Goal: Transaction & Acquisition: Purchase product/service

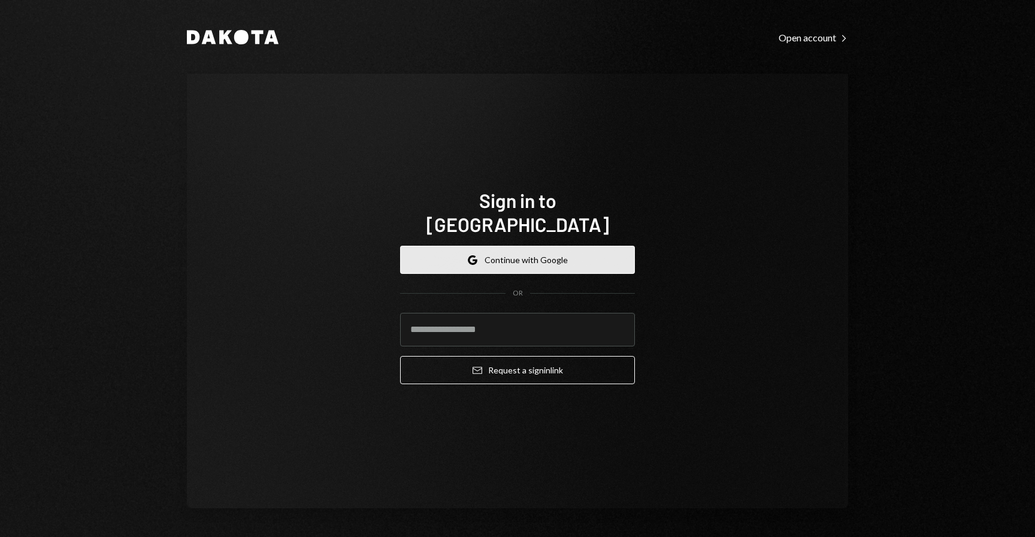
click at [539, 250] on button "Google Continue with Google" at bounding box center [517, 260] width 235 height 28
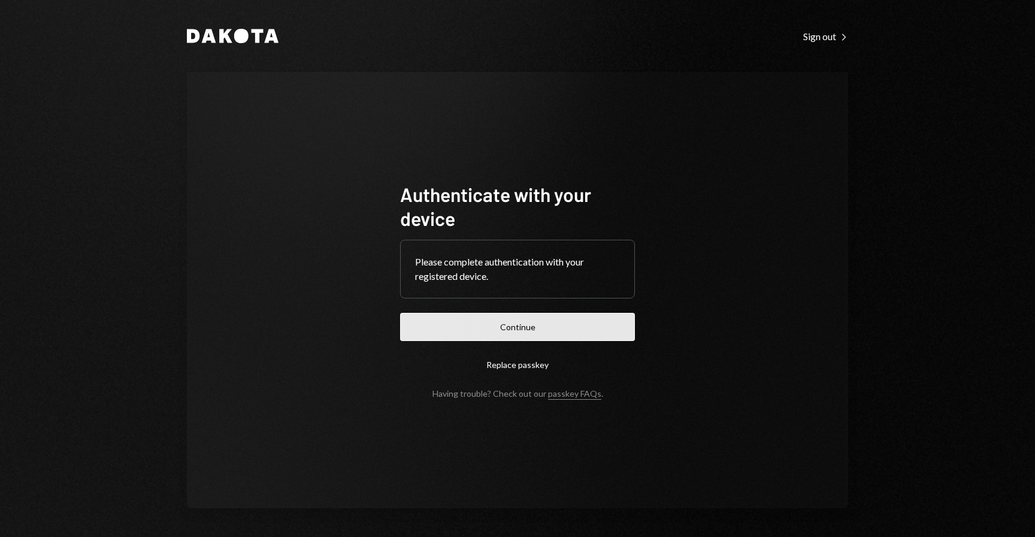
click at [567, 320] on button "Continue" at bounding box center [517, 327] width 235 height 28
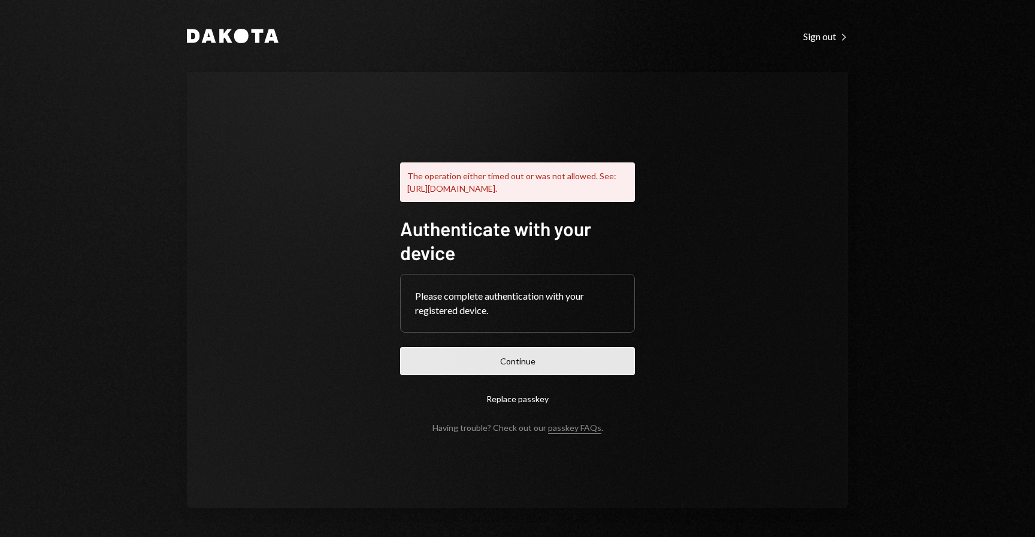
click at [506, 362] on button "Continue" at bounding box center [517, 361] width 235 height 28
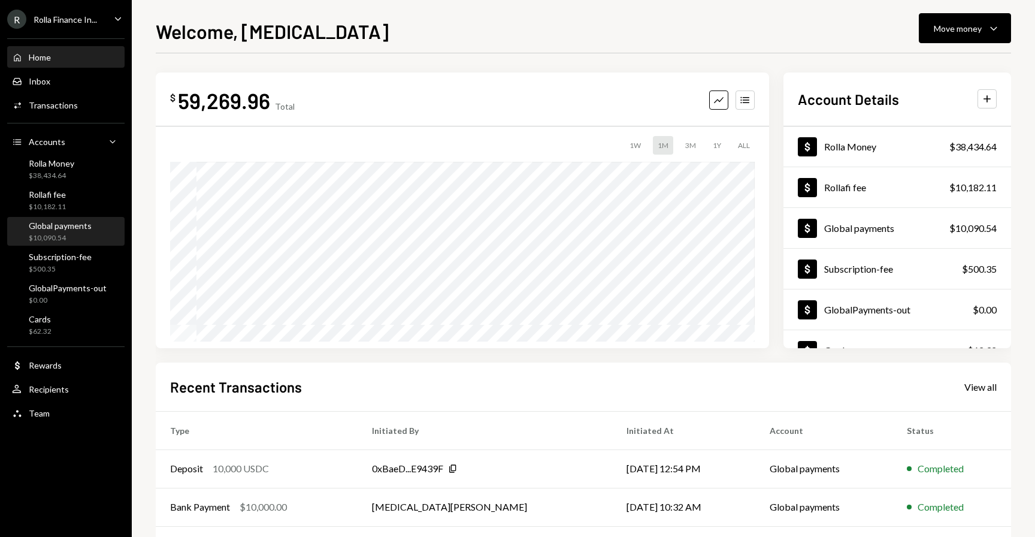
click at [84, 234] on div "$10,090.54" at bounding box center [60, 238] width 63 height 10
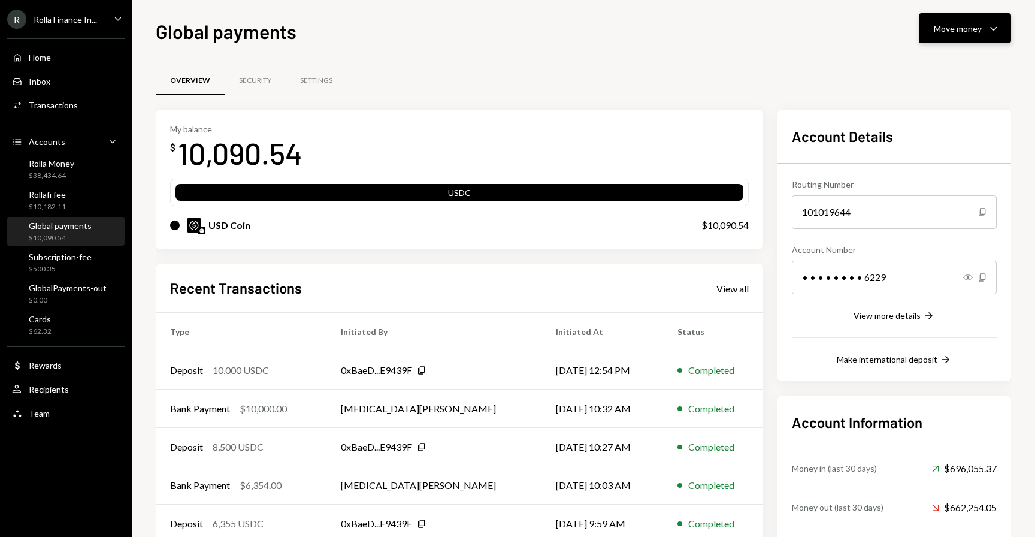
click at [924, 37] on button "Move money Caret Down" at bounding box center [965, 28] width 92 height 30
click at [905, 69] on div "Withdraw Send" at bounding box center [946, 64] width 105 height 13
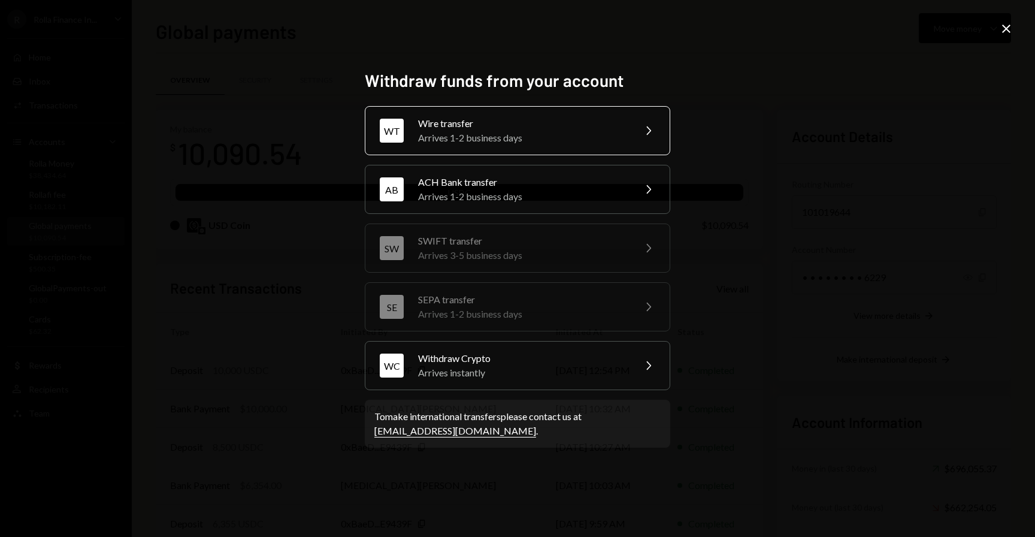
click at [473, 126] on div "Wire transfer" at bounding box center [522, 123] width 208 height 14
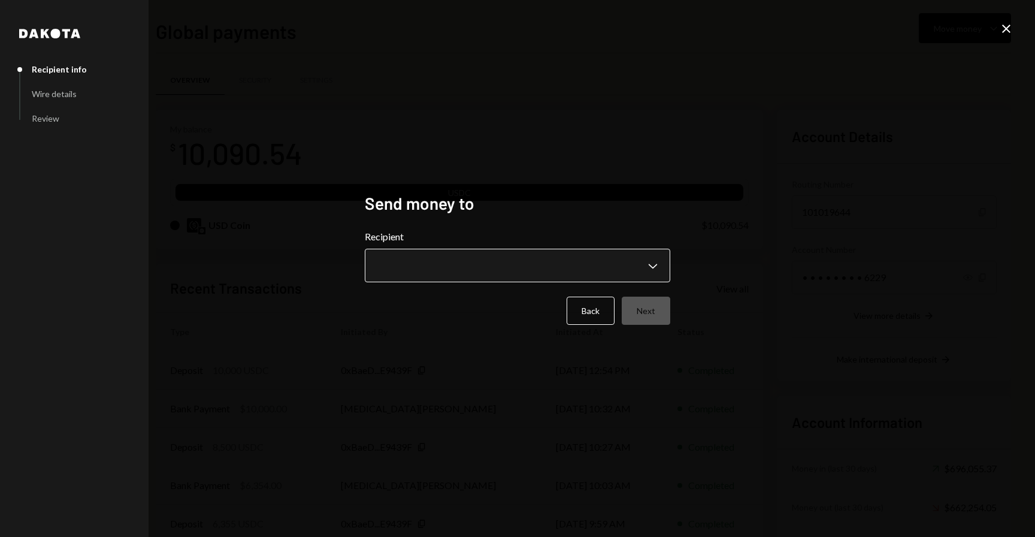
click at [455, 259] on body "R Rolla Finance In... Caret Down Home Home Inbox Inbox Activities Transactions …" at bounding box center [517, 268] width 1035 height 537
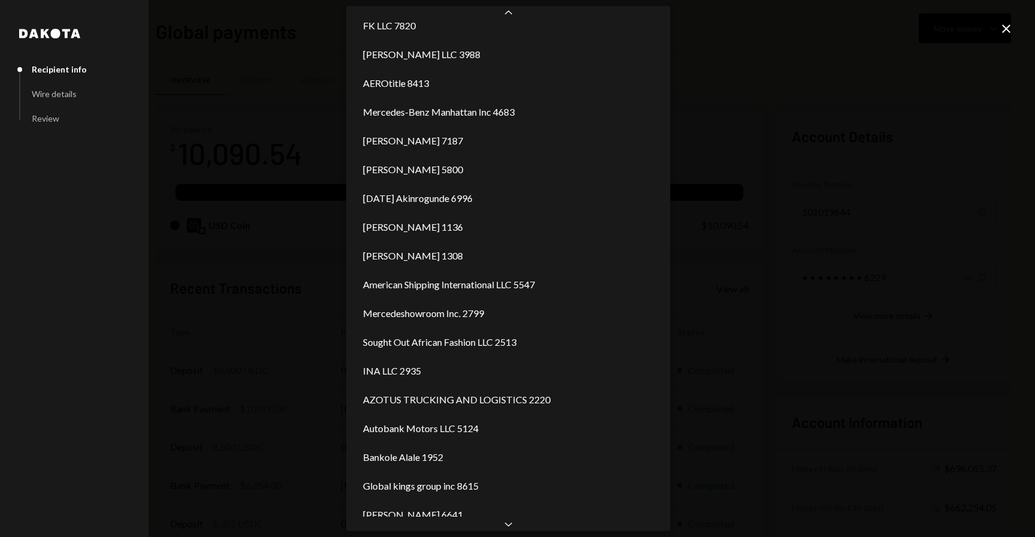
scroll to position [477, 0]
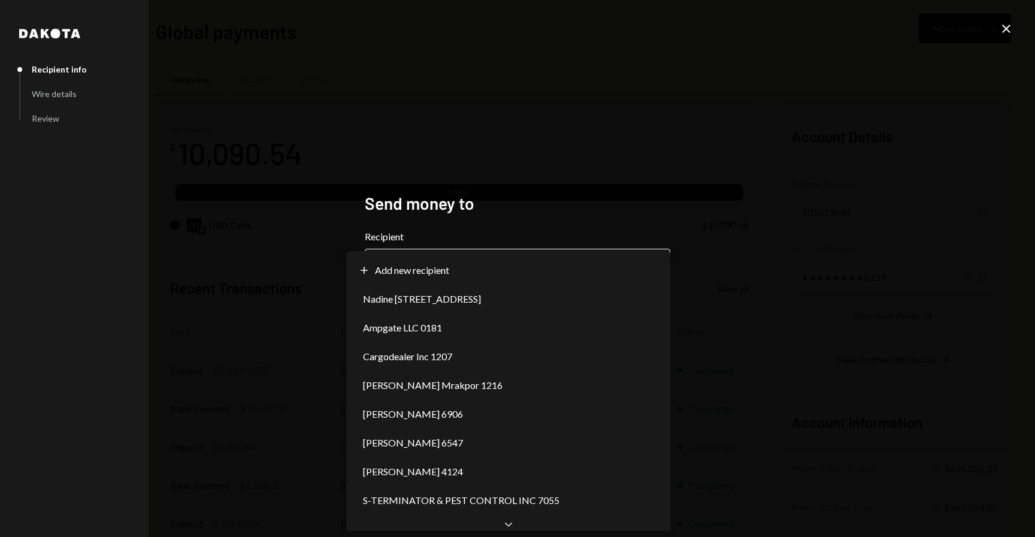
click at [540, 256] on body "R Rolla Finance In... Caret Down Home Home Inbox Inbox Activities Transactions …" at bounding box center [517, 268] width 1035 height 537
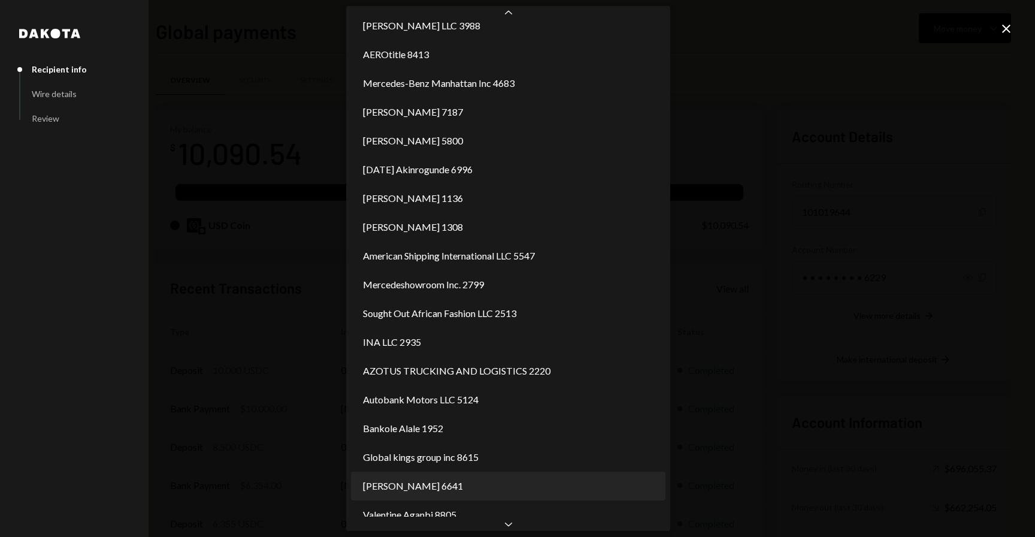
scroll to position [445, 0]
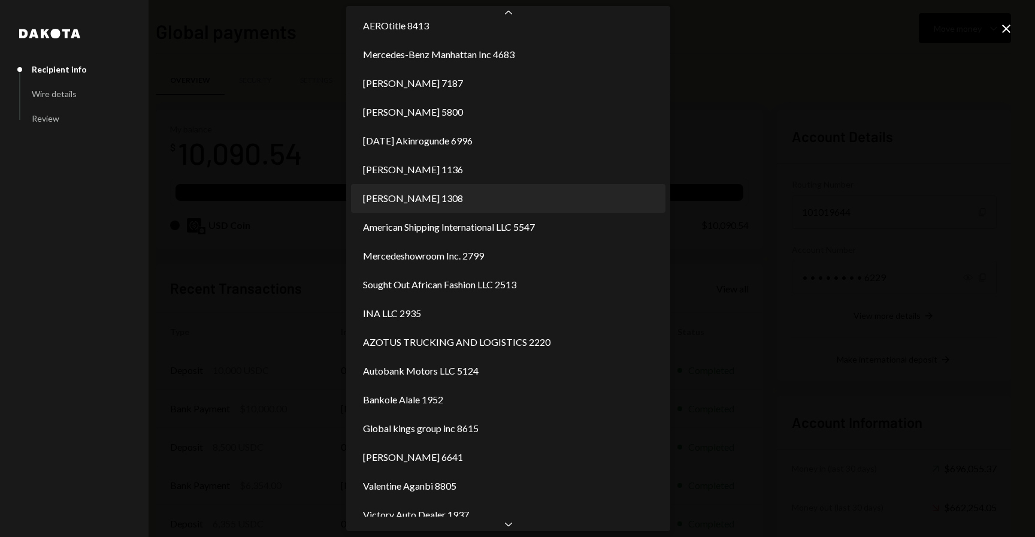
select select "**********"
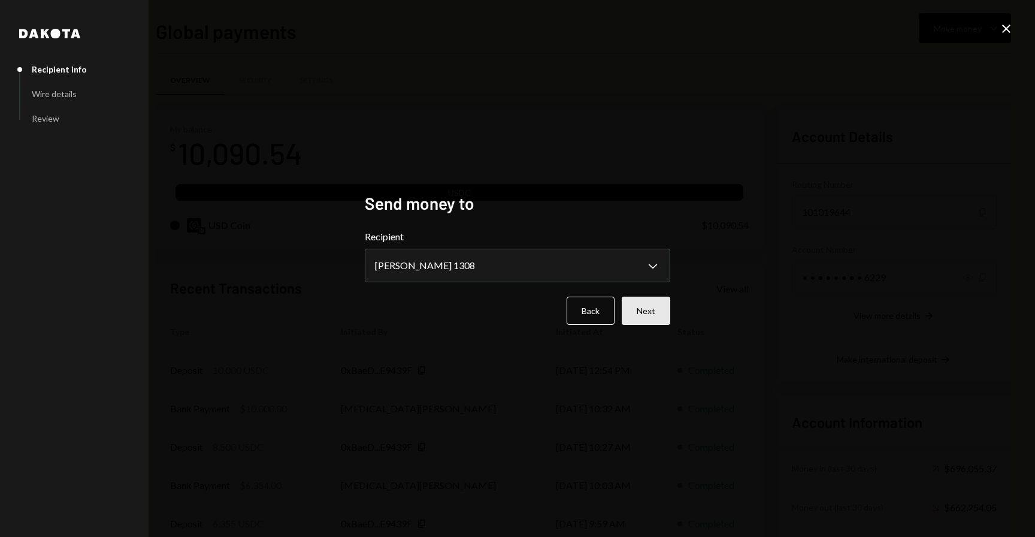
click at [642, 312] on button "Next" at bounding box center [646, 311] width 49 height 28
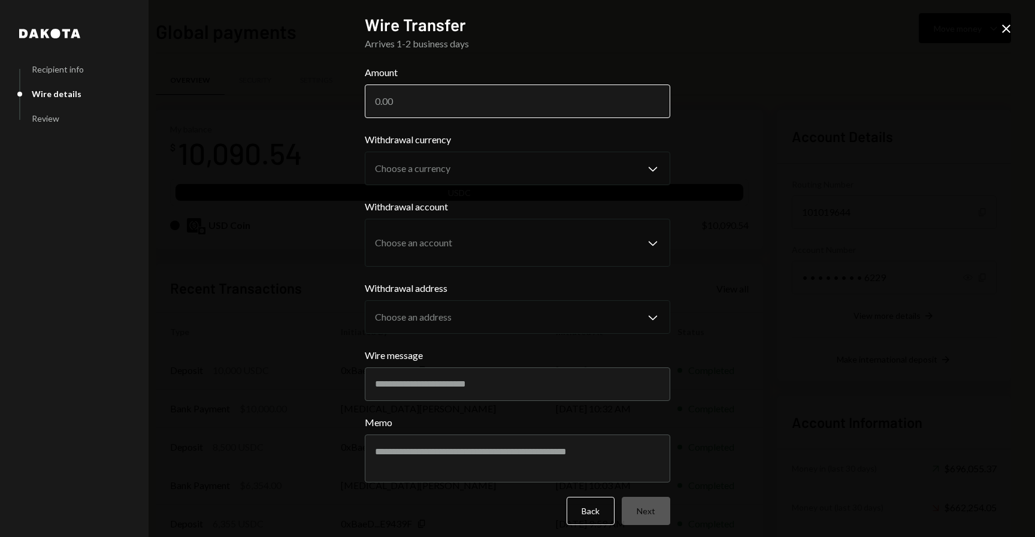
click at [456, 117] on input "Amount" at bounding box center [518, 101] width 306 height 34
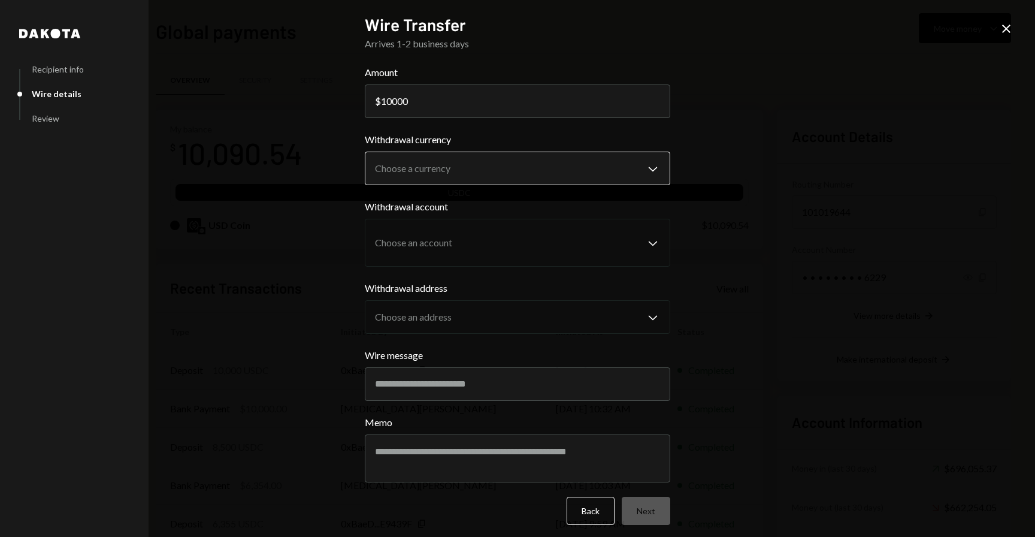
type input "10000"
click at [643, 184] on body "R Rolla Finance In... Caret Down Home Home Inbox Inbox Activities Transactions …" at bounding box center [517, 268] width 1035 height 537
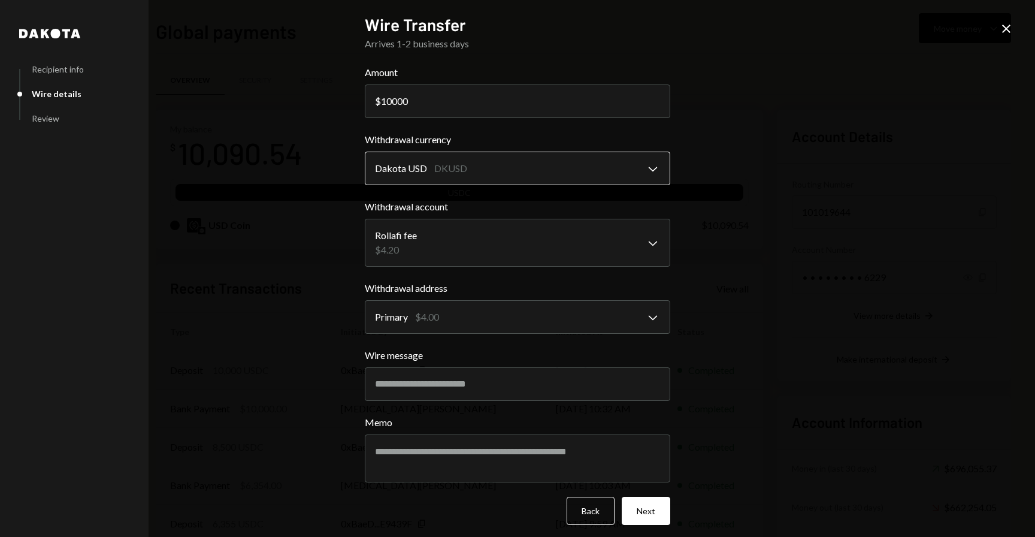
click at [606, 176] on body "R Rolla Finance In... Caret Down Home Home Inbox Inbox Activities Transactions …" at bounding box center [517, 268] width 1035 height 537
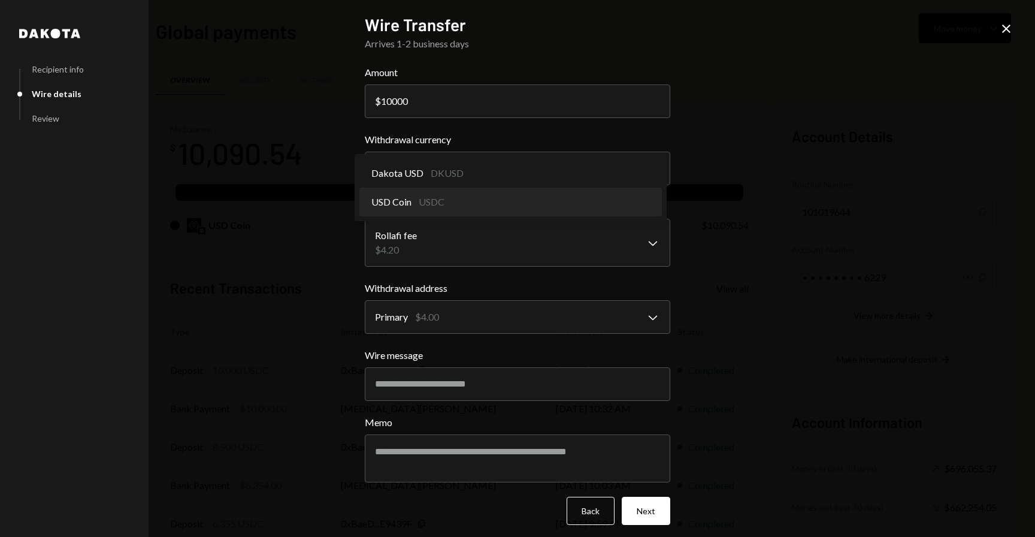
select select "****"
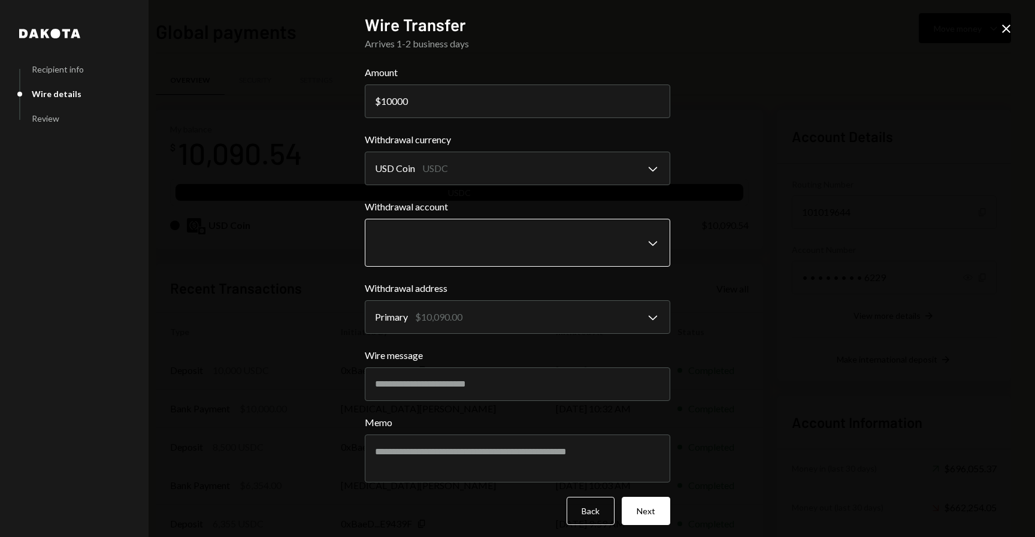
click at [588, 257] on body "R Rolla Finance In... Caret Down Home Home Inbox Inbox Activities Transactions …" at bounding box center [517, 268] width 1035 height 537
click at [600, 247] on body "R Rolla Finance In... Caret Down Home Home Inbox Inbox Activities Transactions …" at bounding box center [517, 268] width 1035 height 537
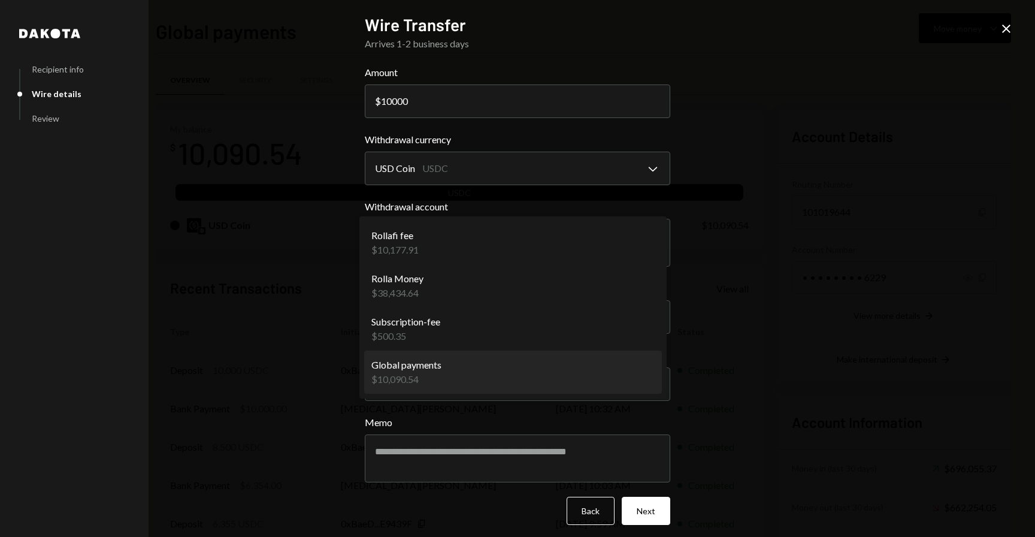
select select "**********"
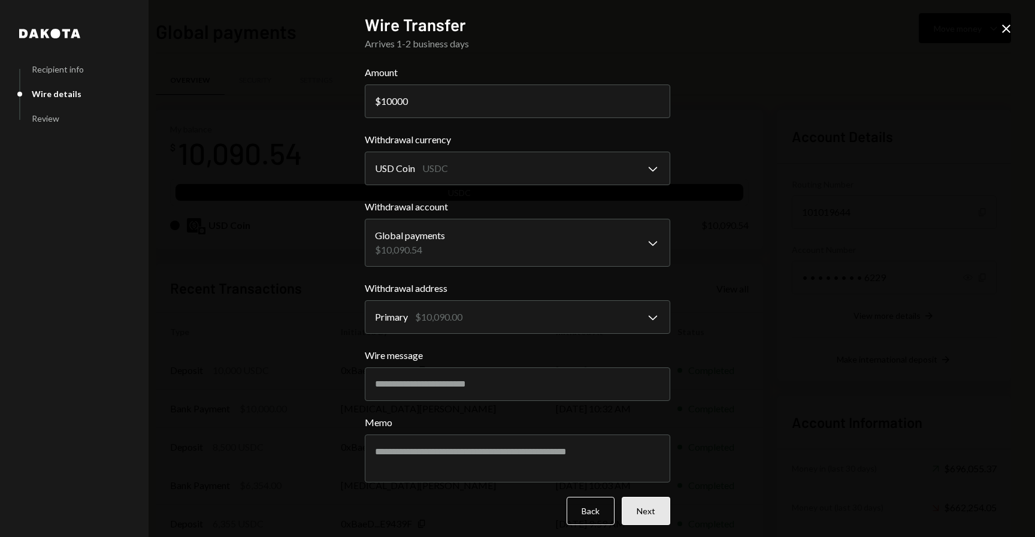
click at [638, 513] on button "Next" at bounding box center [646, 511] width 49 height 28
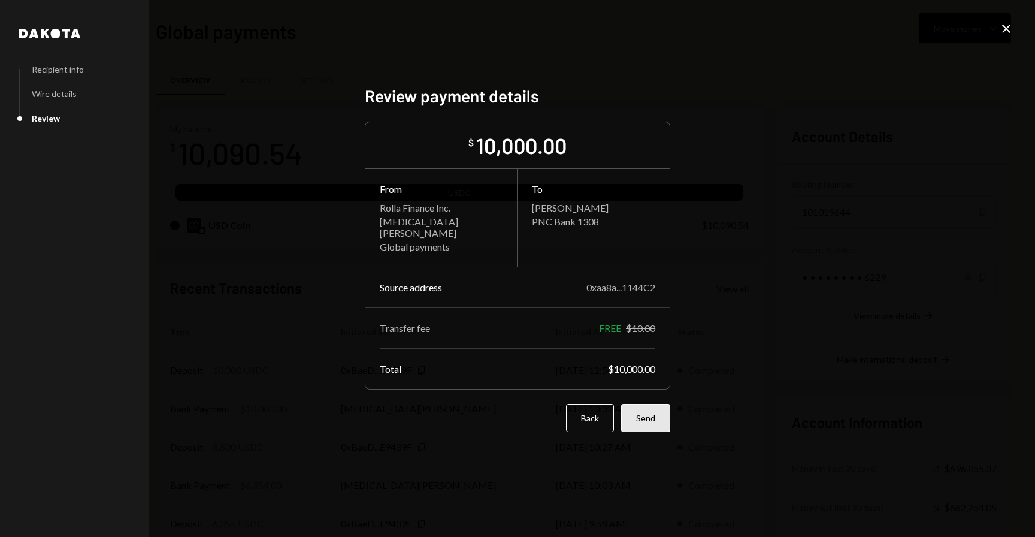
click at [652, 418] on button "Send" at bounding box center [645, 418] width 49 height 28
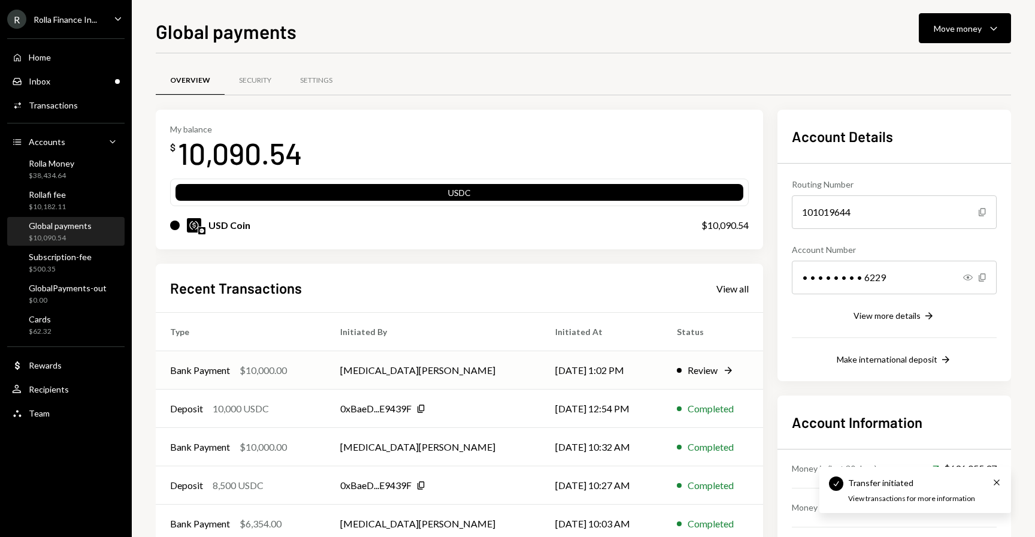
click at [457, 370] on td "Tobi Oduah" at bounding box center [433, 370] width 215 height 38
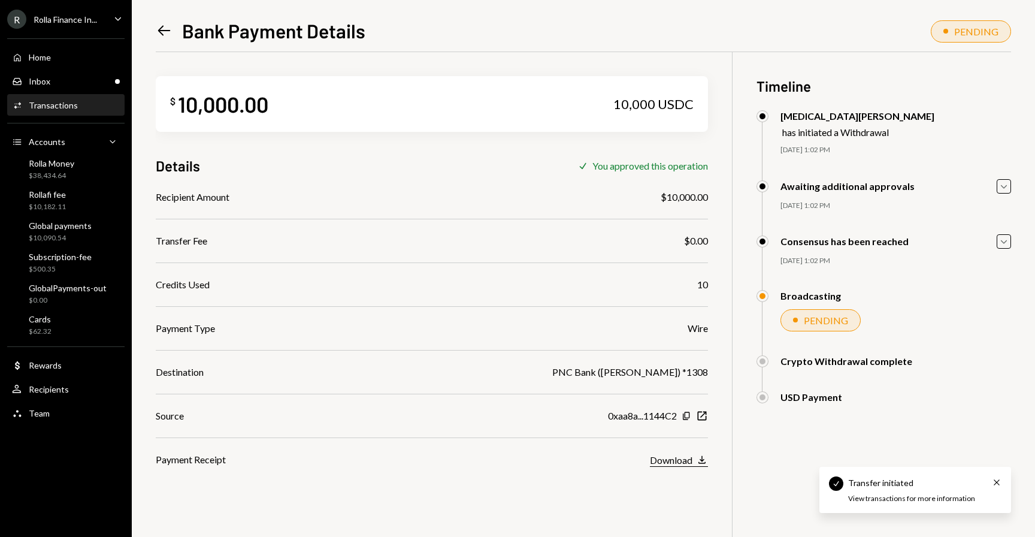
click at [670, 457] on div "Download" at bounding box center [671, 459] width 43 height 11
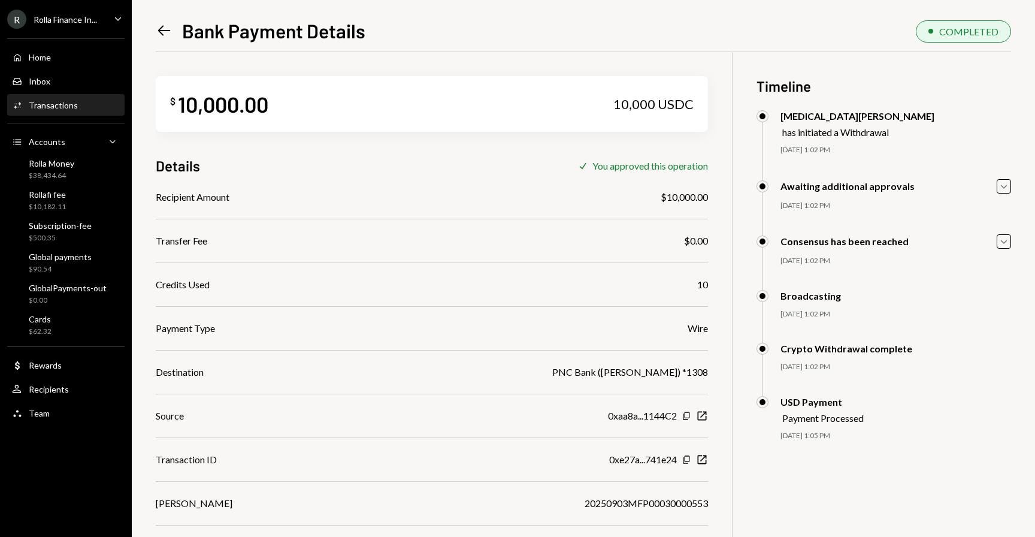
click at [163, 34] on icon "Left Arrow" at bounding box center [164, 30] width 17 height 17
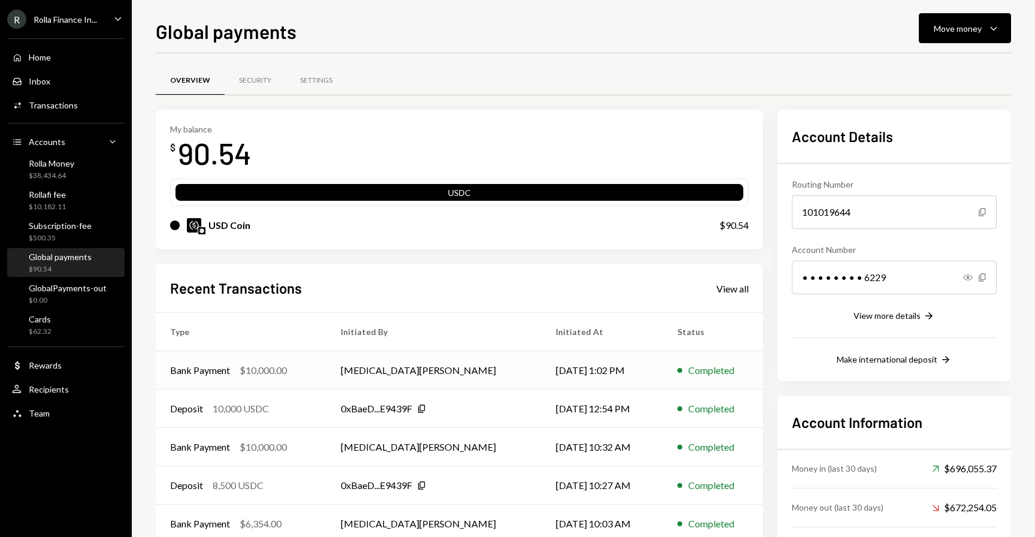
click at [211, 379] on td "Bank Payment $10,000.00" at bounding box center [241, 370] width 171 height 38
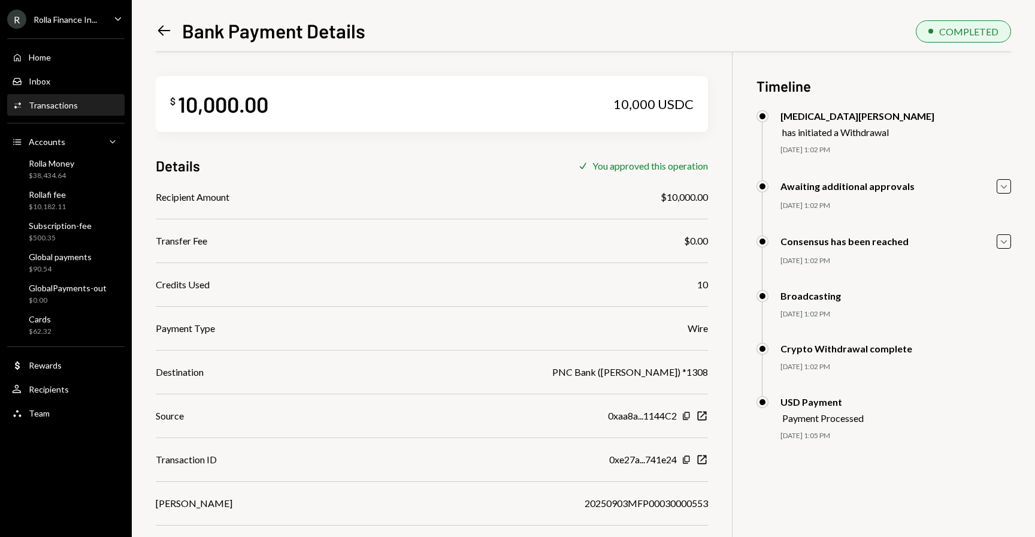
scroll to position [52, 0]
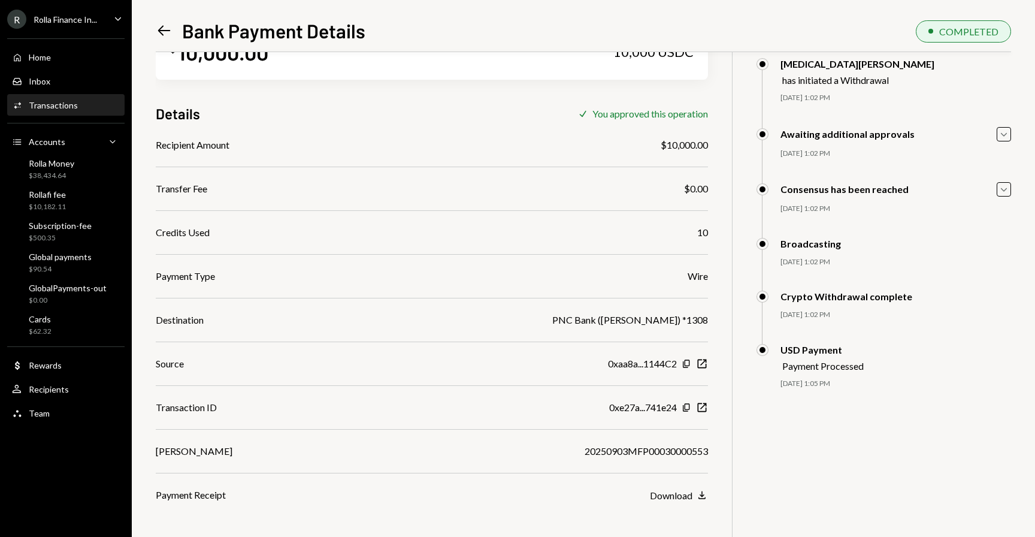
click at [158, 25] on icon "Left Arrow" at bounding box center [164, 30] width 17 height 17
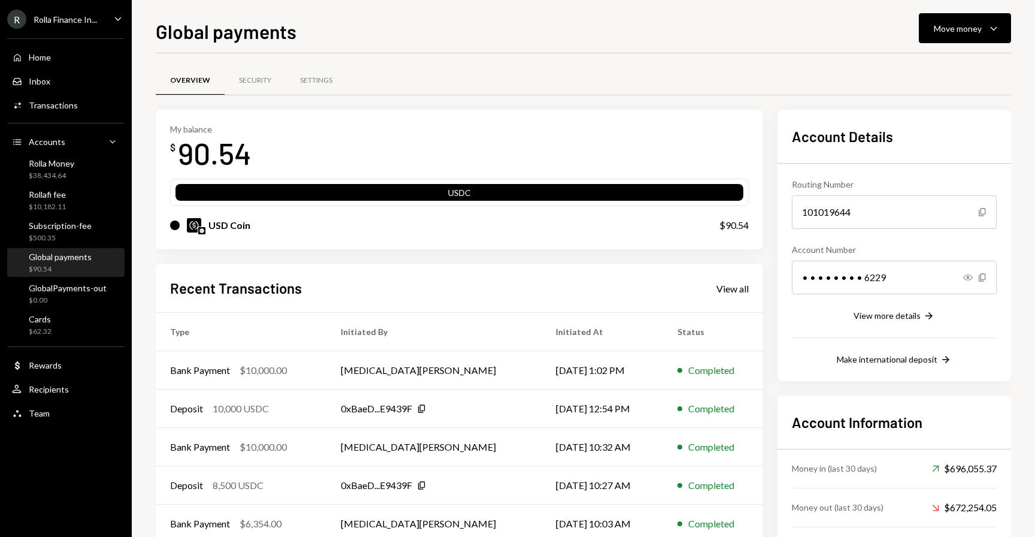
click at [104, 12] on div "R Rolla Finance In... Caret Down" at bounding box center [66, 19] width 132 height 19
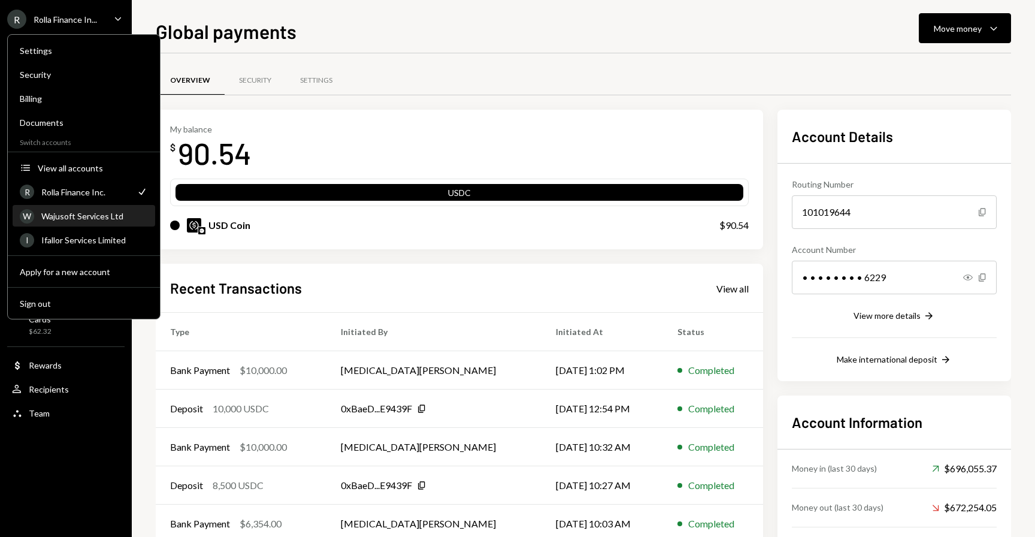
click at [83, 215] on div "Wajusoft Services Ltd" at bounding box center [94, 216] width 107 height 10
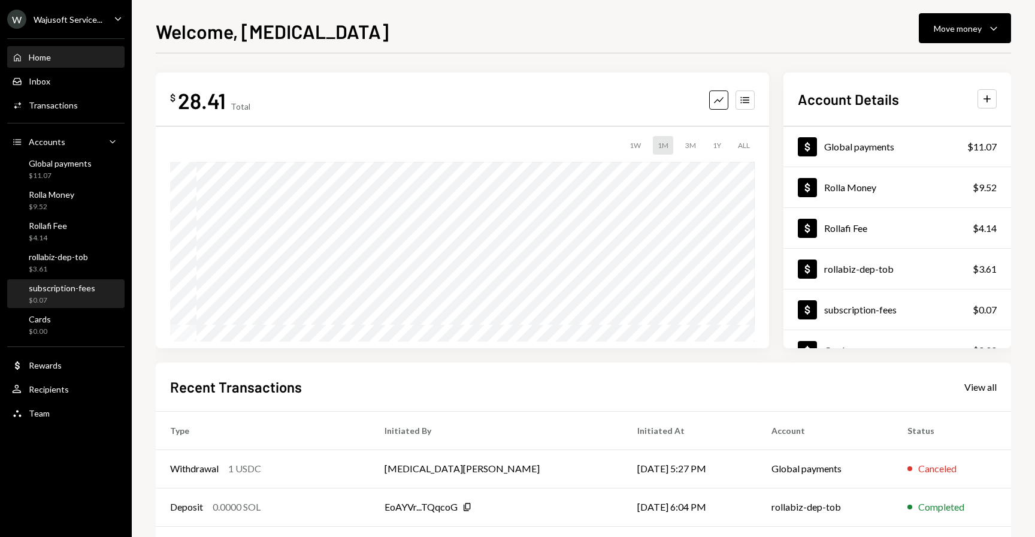
click at [55, 294] on div "subscription-fees $0.07" at bounding box center [62, 294] width 67 height 23
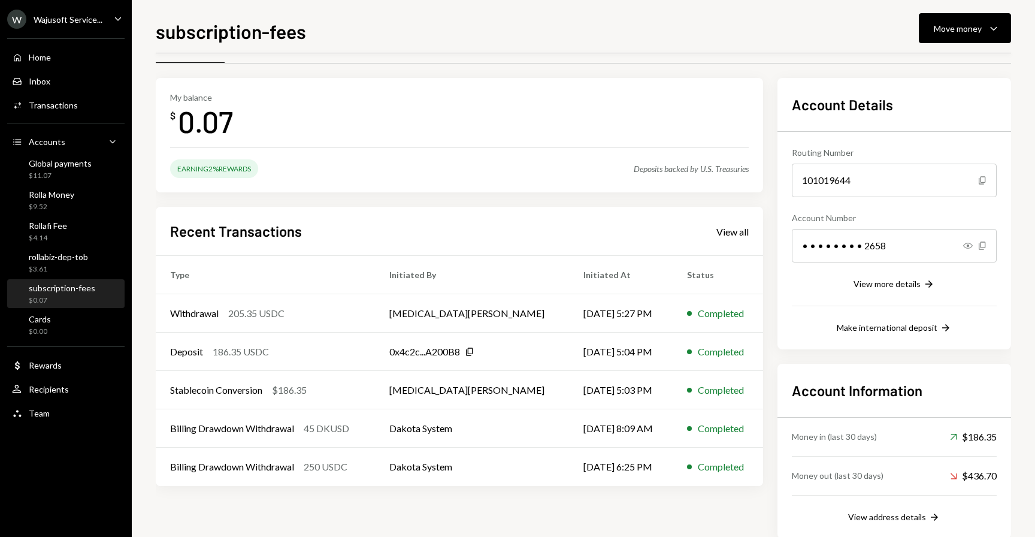
scroll to position [35, 0]
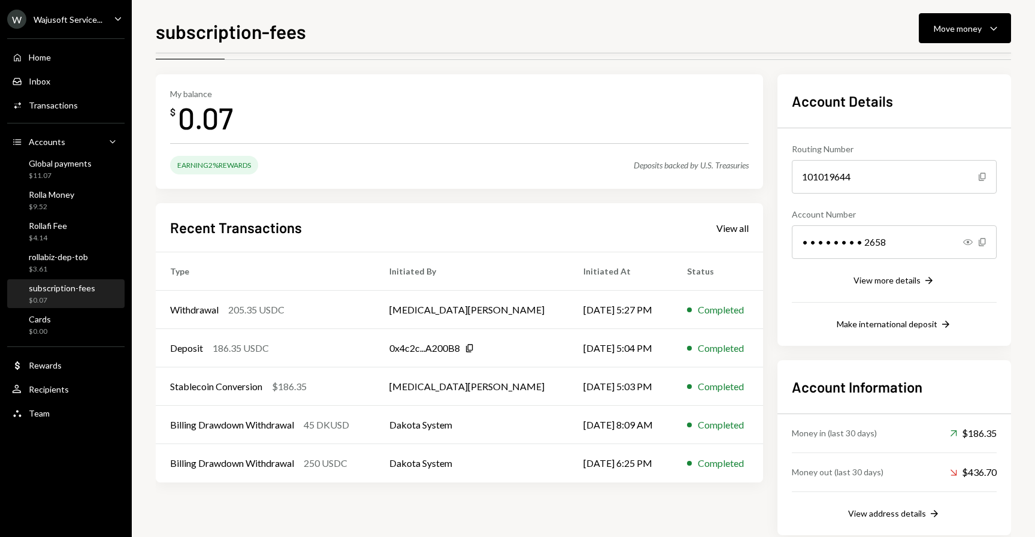
click at [91, 19] on div "Wajusoft Service..." at bounding box center [68, 19] width 69 height 10
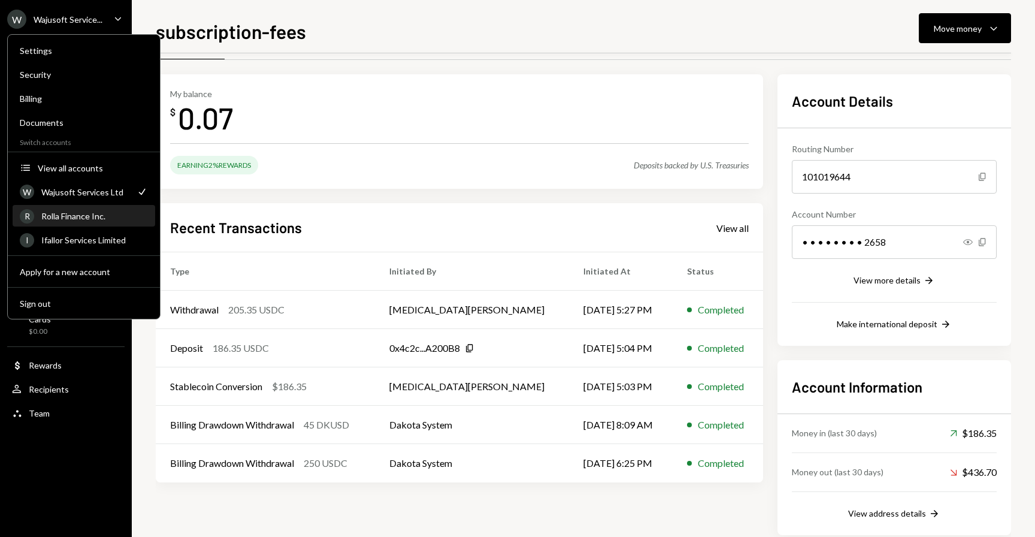
click at [76, 223] on div "R Rolla Finance Inc." at bounding box center [84, 216] width 128 height 20
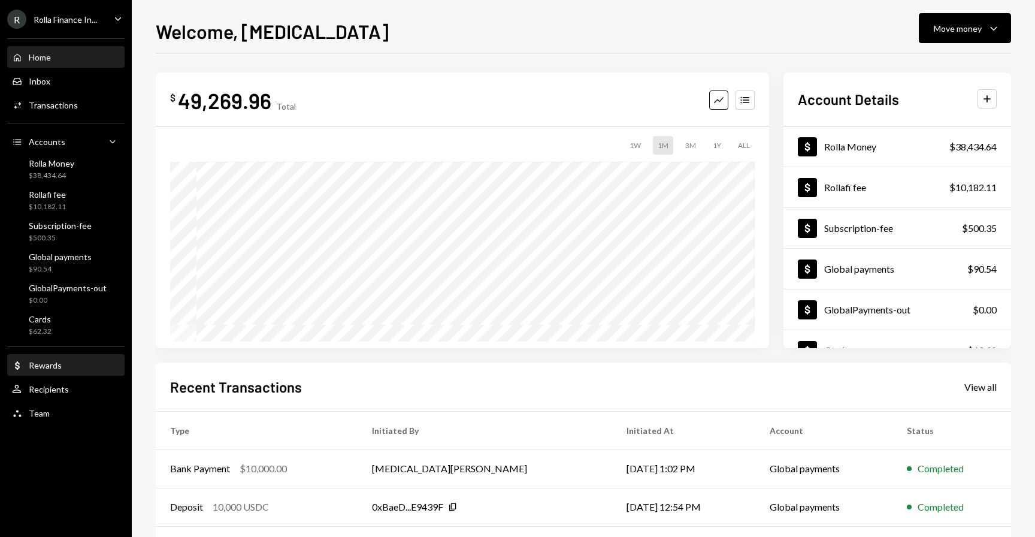
click at [68, 371] on div "Dollar Rewards" at bounding box center [66, 365] width 108 height 20
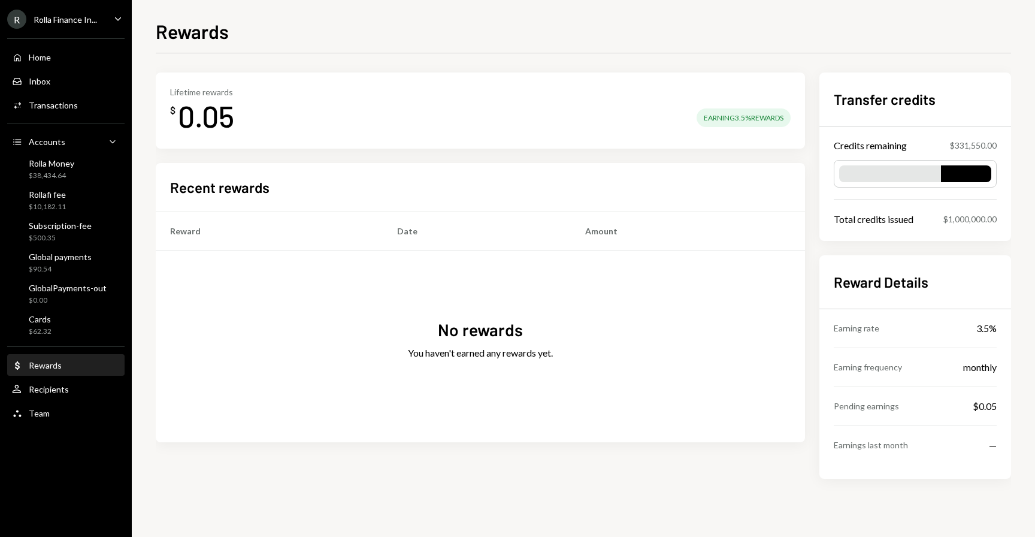
click at [183, 279] on div "No rewards You haven't earned any rewards yet." at bounding box center [480, 346] width 649 height 192
click at [48, 261] on div "Global payments" at bounding box center [60, 257] width 63 height 10
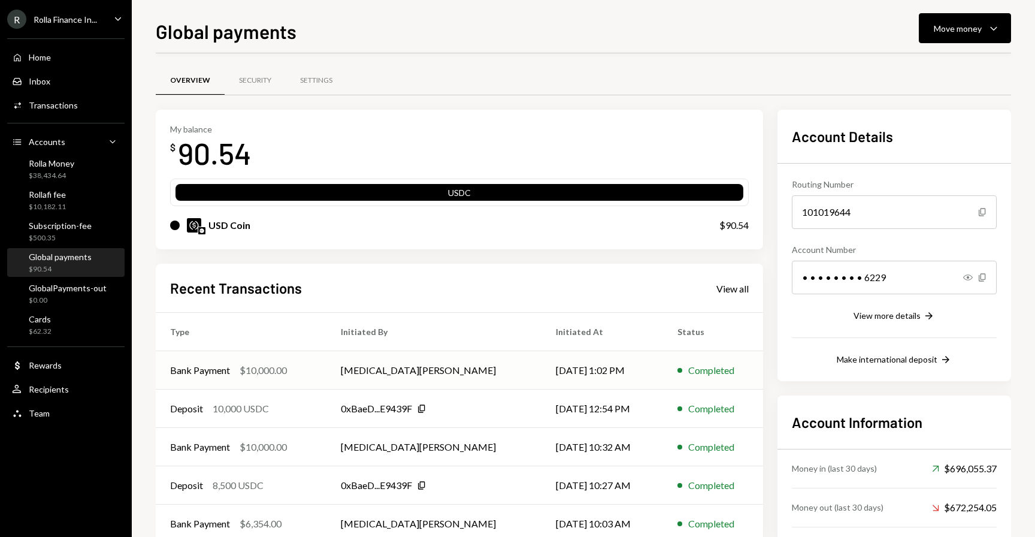
scroll to position [58, 0]
